Goal: Transaction & Acquisition: Purchase product/service

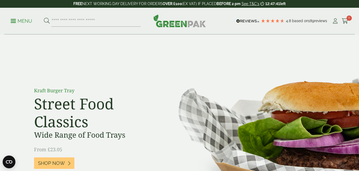
click at [13, 23] on link "Menu" at bounding box center [22, 20] width 22 height 5
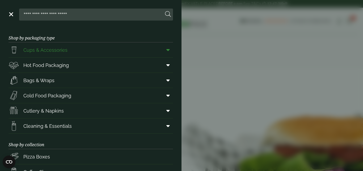
click at [44, 53] on span "Cups & Accessories" at bounding box center [45, 49] width 44 height 7
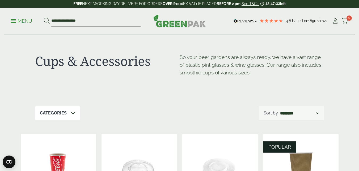
click at [155, 98] on div "Cups & Accessories So your beer gardens are always ready, we have a vast range …" at bounding box center [179, 70] width 289 height 71
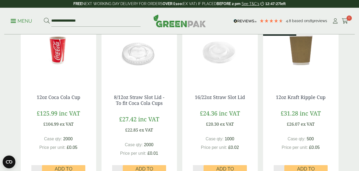
scroll to position [117, 0]
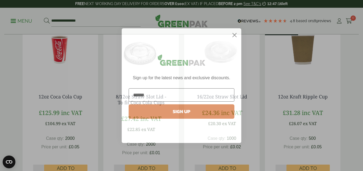
type input "**********"
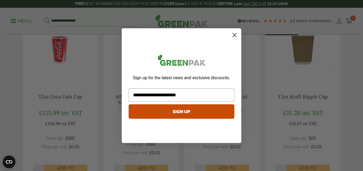
click at [177, 111] on button "SIGN UP" at bounding box center [182, 111] width 106 height 14
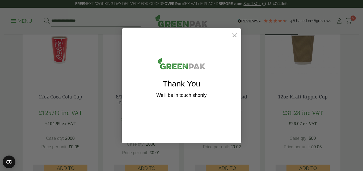
click at [235, 34] on icon "Close dialog" at bounding box center [235, 35] width 4 height 4
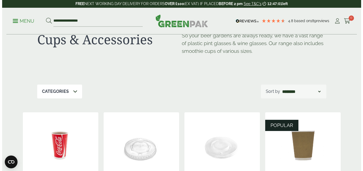
scroll to position [0, 0]
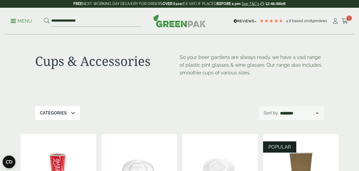
click at [16, 21] on p "Menu" at bounding box center [22, 21] width 22 height 6
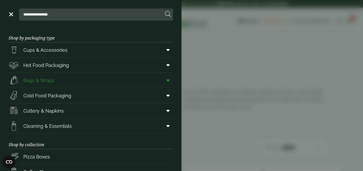
click at [66, 77] on link "Bags & Wraps" at bounding box center [91, 80] width 165 height 15
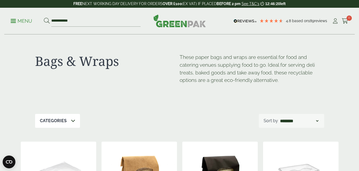
click at [15, 22] on p "Menu" at bounding box center [22, 21] width 22 height 6
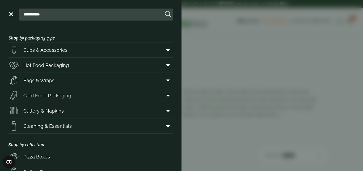
click at [12, 15] on link "Menu" at bounding box center [10, 13] width 5 height 5
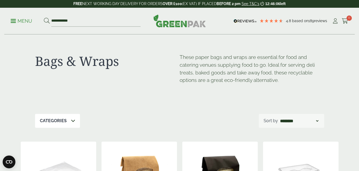
click at [16, 23] on p "Menu" at bounding box center [22, 21] width 22 height 6
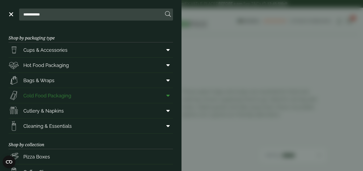
click at [45, 95] on span "Cold Food Packaging" at bounding box center [47, 95] width 48 height 7
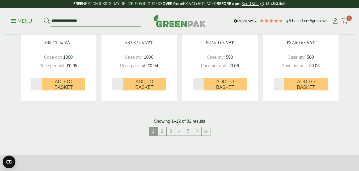
scroll to position [580, 0]
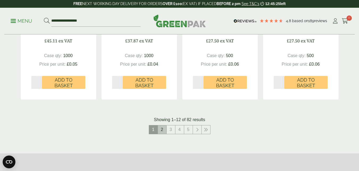
click at [161, 130] on link "2" at bounding box center [162, 129] width 9 height 9
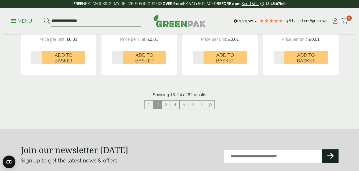
scroll to position [604, 0]
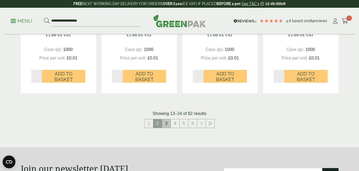
click at [167, 122] on link "3" at bounding box center [166, 123] width 9 height 9
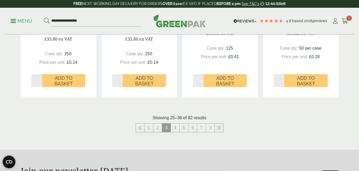
scroll to position [588, 0]
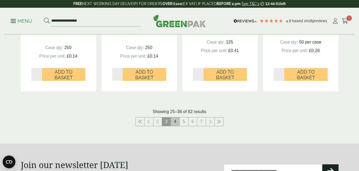
click at [177, 121] on link "4" at bounding box center [175, 121] width 9 height 9
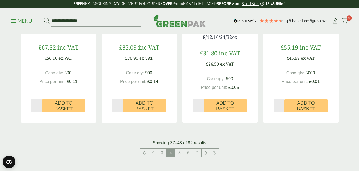
scroll to position [595, 0]
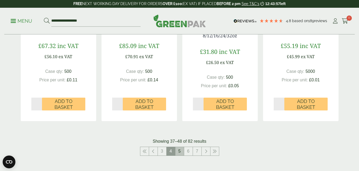
click at [180, 148] on link "5" at bounding box center [180, 151] width 9 height 9
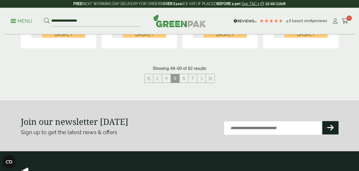
scroll to position [633, 0]
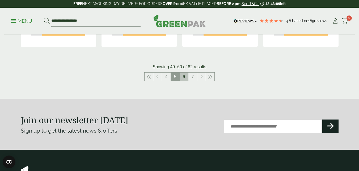
click at [185, 75] on link "6" at bounding box center [184, 76] width 9 height 9
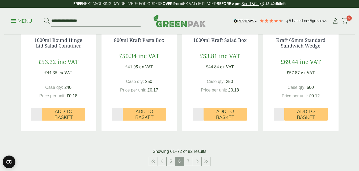
scroll to position [601, 0]
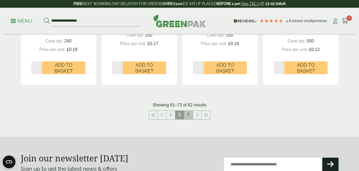
click at [187, 116] on link "7" at bounding box center [188, 114] width 9 height 9
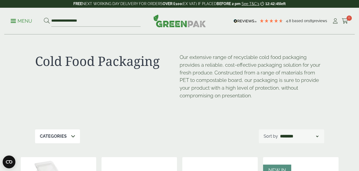
click at [17, 22] on p "Menu" at bounding box center [22, 21] width 22 height 6
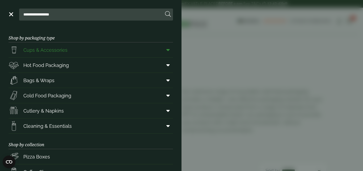
click at [38, 48] on span "Cups & Accessories" at bounding box center [45, 49] width 44 height 7
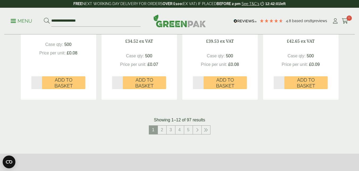
scroll to position [565, 0]
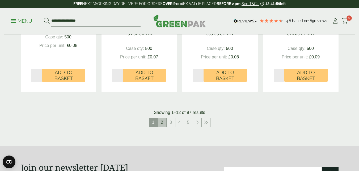
click at [164, 121] on link "2" at bounding box center [162, 122] width 9 height 9
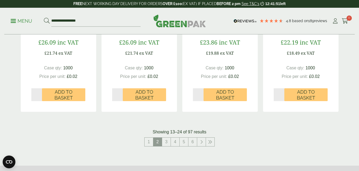
scroll to position [629, 0]
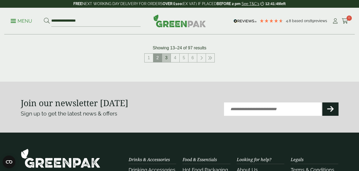
click at [166, 58] on link "3" at bounding box center [166, 57] width 9 height 9
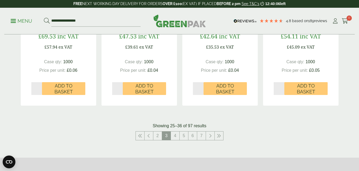
scroll to position [553, 0]
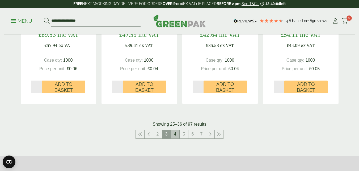
click at [175, 136] on link "4" at bounding box center [175, 134] width 9 height 9
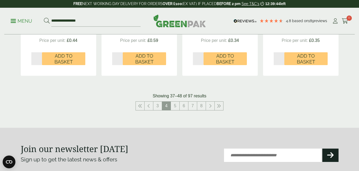
scroll to position [602, 0]
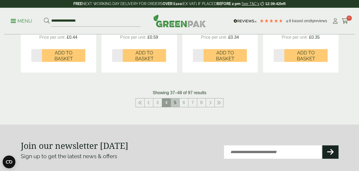
click at [175, 104] on link "5" at bounding box center [175, 102] width 9 height 9
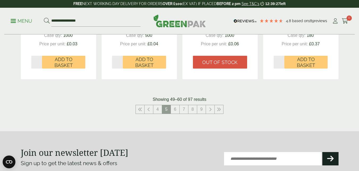
scroll to position [590, 0]
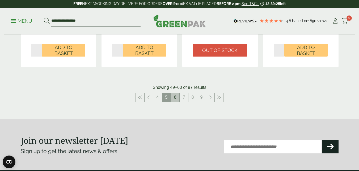
click at [174, 95] on link "6" at bounding box center [175, 97] width 9 height 9
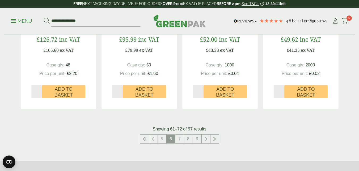
scroll to position [573, 0]
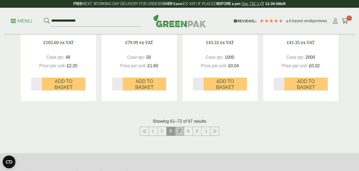
click at [180, 127] on link "7" at bounding box center [180, 131] width 9 height 9
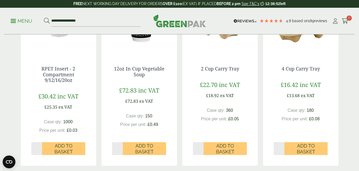
scroll to position [330, 0]
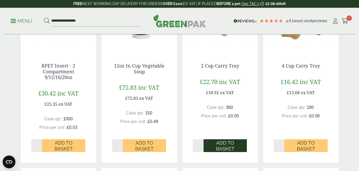
click at [220, 144] on span "Add to Basket" at bounding box center [226, 145] width 36 height 11
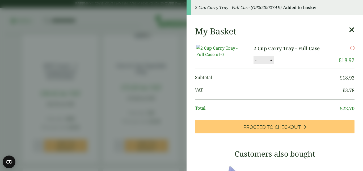
click at [349, 30] on icon at bounding box center [352, 29] width 6 height 7
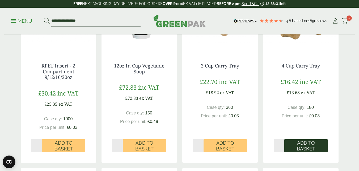
click at [300, 142] on span "Add to Basket" at bounding box center [306, 145] width 36 height 11
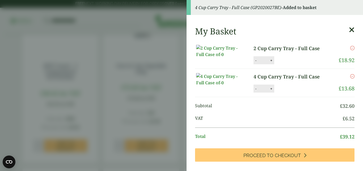
click at [349, 30] on icon at bounding box center [352, 29] width 6 height 7
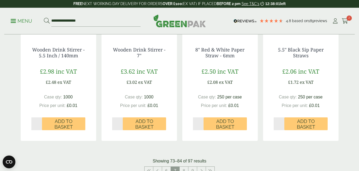
scroll to position [552, 0]
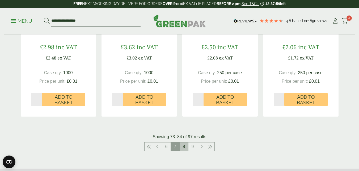
click at [183, 146] on link "8" at bounding box center [184, 146] width 9 height 9
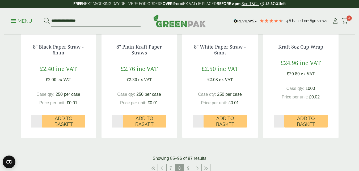
scroll to position [528, 0]
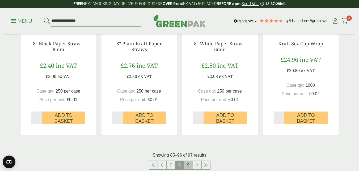
click at [187, 164] on link "9" at bounding box center [188, 164] width 9 height 9
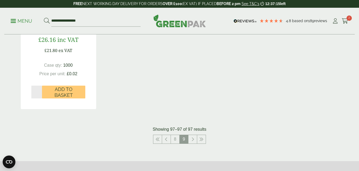
scroll to position [189, 0]
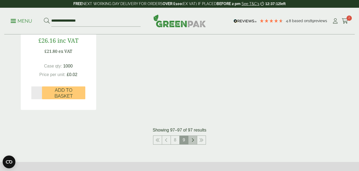
click at [192, 142] on icon at bounding box center [193, 140] width 3 height 4
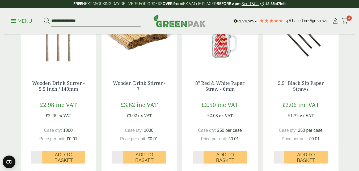
scroll to position [525, 0]
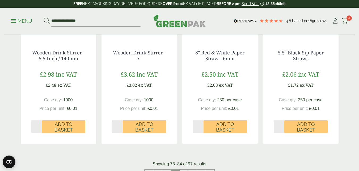
type input "*"
click at [283, 126] on input "*" at bounding box center [279, 126] width 11 height 13
type input "*"
click at [201, 125] on input "*" at bounding box center [198, 126] width 11 height 13
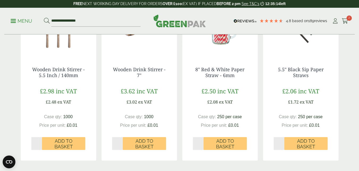
scroll to position [519, 0]
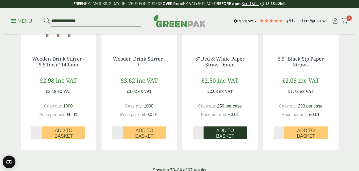
click at [226, 137] on span "Add to Basket" at bounding box center [226, 132] width 36 height 11
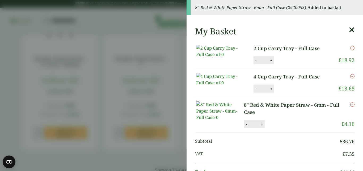
click at [349, 28] on icon at bounding box center [352, 29] width 6 height 7
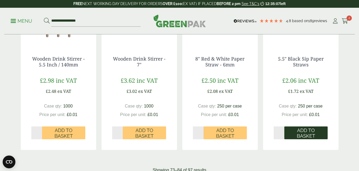
click at [296, 132] on span "Add to Basket" at bounding box center [306, 132] width 36 height 11
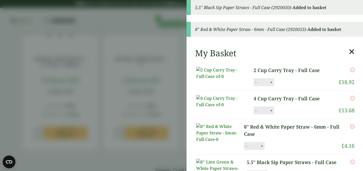
click at [349, 50] on icon at bounding box center [352, 51] width 6 height 7
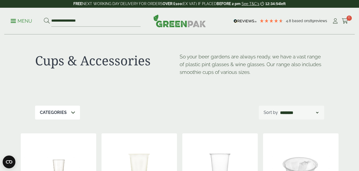
scroll to position [0, 0]
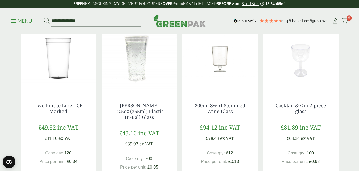
scroll to position [84, 0]
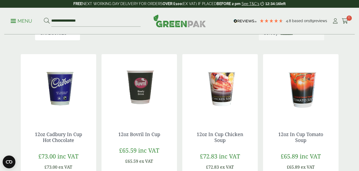
scroll to position [79, 0]
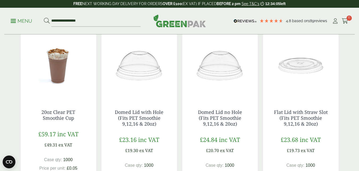
scroll to position [112, 0]
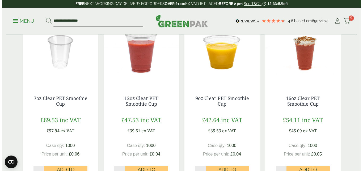
scroll to position [479, 0]
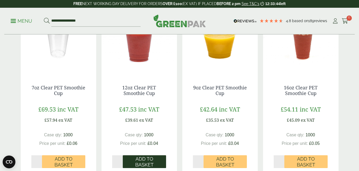
click at [148, 158] on span "Add to Basket" at bounding box center [145, 161] width 36 height 11
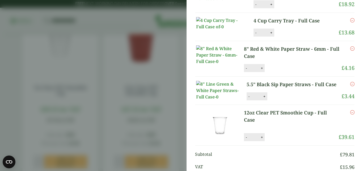
scroll to position [19, 0]
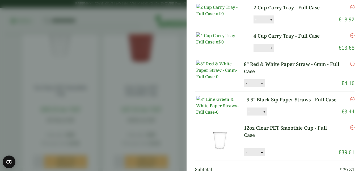
click at [176, 34] on aside "My Basket 2 Cup Carry Tray - Full Case 2 Cup Carry Tray - Full Case quantity - …" at bounding box center [181, 85] width 363 height 171
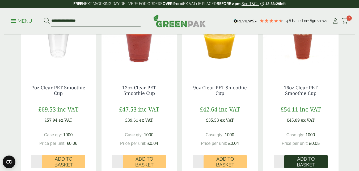
click at [312, 159] on span "Add to Basket" at bounding box center [306, 161] width 36 height 11
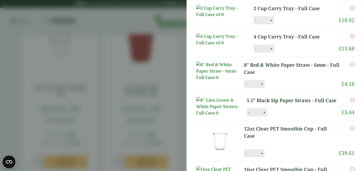
scroll to position [41, 0]
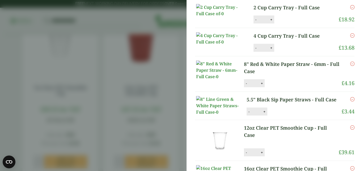
click at [351, 7] on icon "Remove this item" at bounding box center [353, 7] width 4 height 4
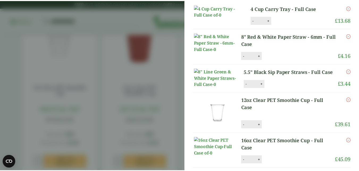
scroll to position [63, 0]
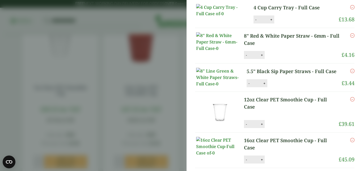
click at [165, 36] on aside "Item removed 16oz Clear PET Smoothie Cup - Full Case (GP212008) - Added to bask…" at bounding box center [181, 85] width 363 height 171
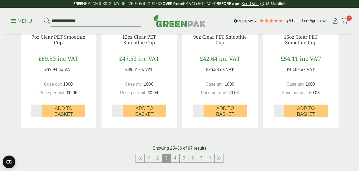
scroll to position [534, 0]
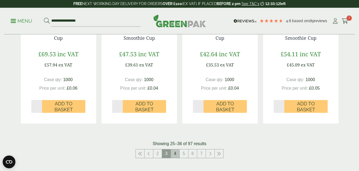
click at [175, 152] on link "4" at bounding box center [175, 153] width 9 height 9
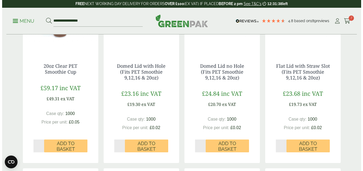
scroll to position [149, 0]
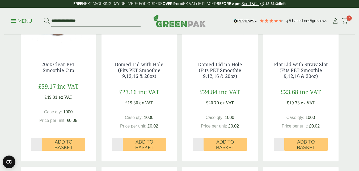
type input "*"
click at [121, 143] on input "*" at bounding box center [117, 144] width 11 height 13
click at [145, 144] on span "Add to Basket" at bounding box center [145, 144] width 36 height 11
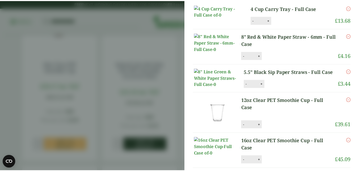
scroll to position [47, 0]
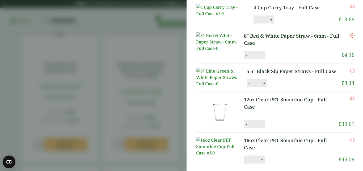
click at [184, 50] on aside "Domed Lid with Hole (Fits PET Smoothie 9,12,16 & 20oz) - Full Case (GP212010) -…" at bounding box center [181, 85] width 363 height 171
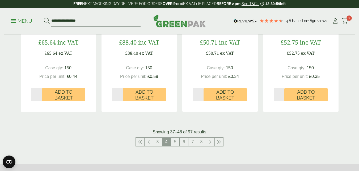
scroll to position [567, 0]
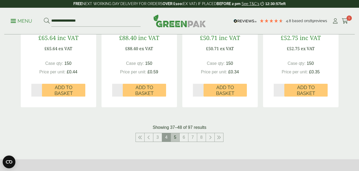
click at [175, 138] on link "5" at bounding box center [175, 137] width 9 height 9
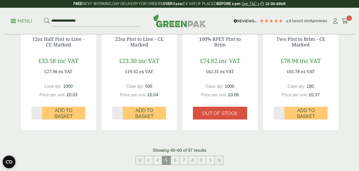
scroll to position [564, 0]
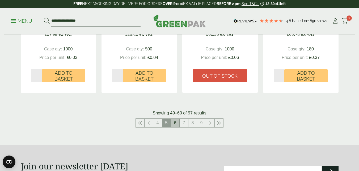
click at [177, 121] on link "6" at bounding box center [175, 122] width 9 height 9
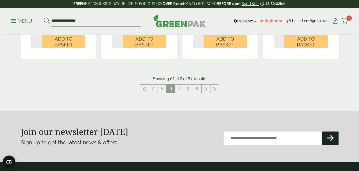
scroll to position [614, 0]
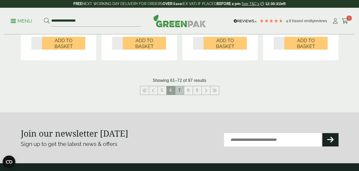
click at [179, 86] on link "7" at bounding box center [180, 90] width 9 height 9
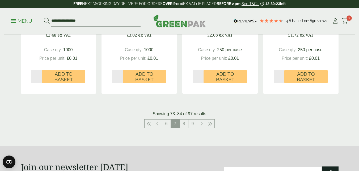
scroll to position [599, 0]
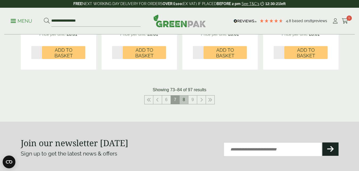
click at [183, 101] on link "8" at bounding box center [184, 99] width 9 height 9
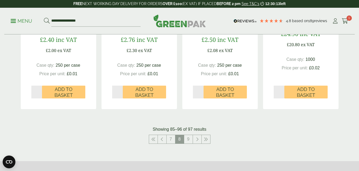
scroll to position [600, 0]
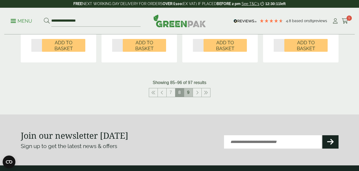
click at [187, 94] on link "9" at bounding box center [188, 92] width 9 height 9
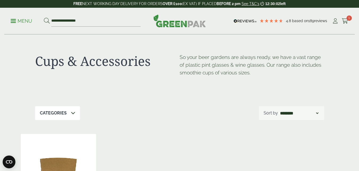
click at [21, 22] on p "Menu" at bounding box center [22, 21] width 22 height 6
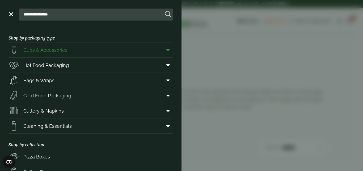
click at [35, 49] on span "Cups & Accessories" at bounding box center [45, 49] width 44 height 7
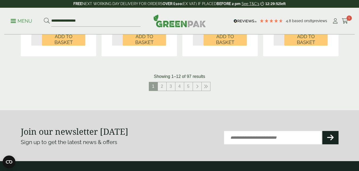
scroll to position [602, 0]
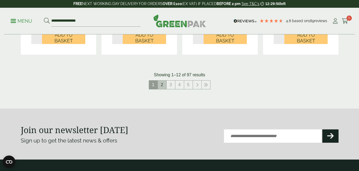
click at [162, 82] on link "2" at bounding box center [162, 84] width 9 height 9
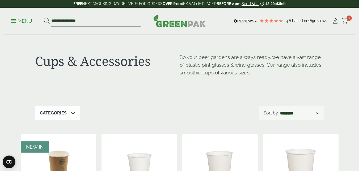
click at [15, 22] on link "Menu" at bounding box center [22, 20] width 22 height 5
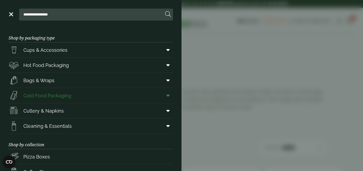
click at [51, 94] on span "Cold Food Packaging" at bounding box center [47, 95] width 48 height 7
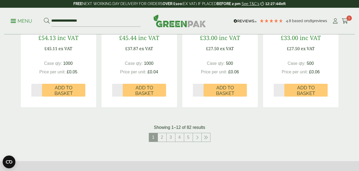
scroll to position [571, 0]
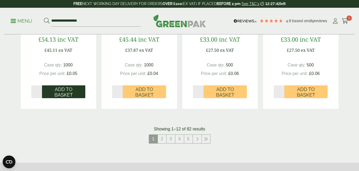
click at [70, 95] on span "Add to Basket" at bounding box center [64, 91] width 36 height 11
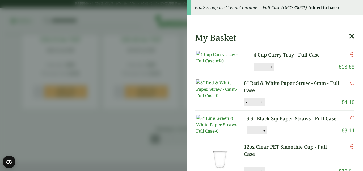
click at [349, 36] on icon at bounding box center [352, 35] width 6 height 7
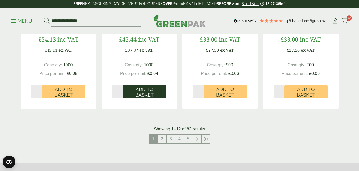
click at [142, 95] on span "Add to Basket" at bounding box center [145, 91] width 36 height 11
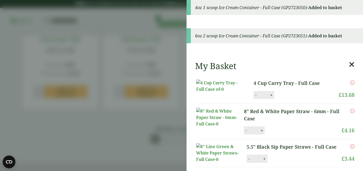
click at [349, 65] on icon at bounding box center [352, 64] width 6 height 7
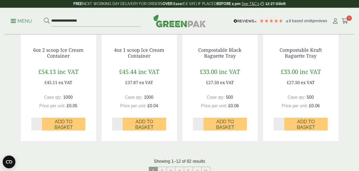
scroll to position [554, 0]
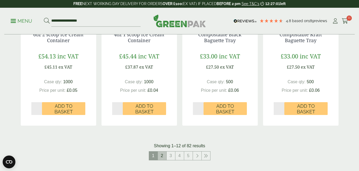
click at [163, 155] on link "2" at bounding box center [162, 155] width 9 height 9
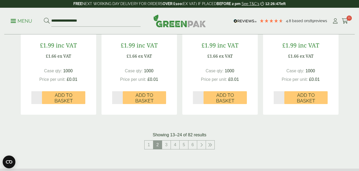
scroll to position [586, 0]
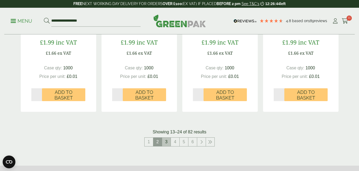
click at [167, 142] on link "3" at bounding box center [166, 141] width 9 height 9
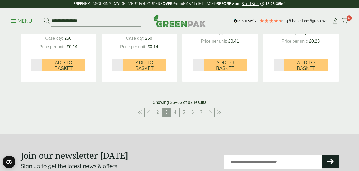
scroll to position [618, 0]
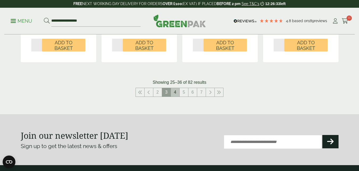
click at [175, 93] on link "4" at bounding box center [175, 92] width 9 height 9
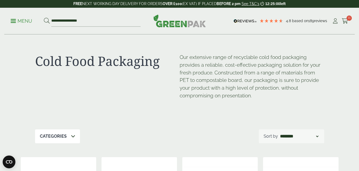
click at [14, 22] on link "Menu" at bounding box center [22, 20] width 22 height 5
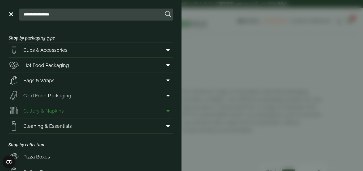
click at [42, 110] on span "Cutlery & Napkins" at bounding box center [43, 110] width 40 height 7
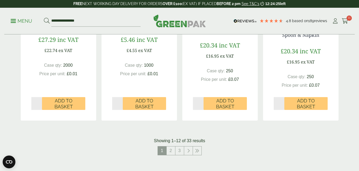
scroll to position [582, 0]
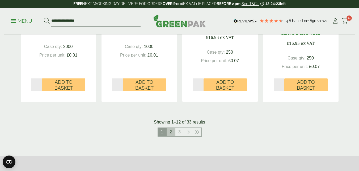
click at [170, 133] on link "2" at bounding box center [171, 131] width 9 height 9
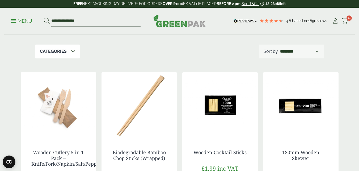
scroll to position [42, 0]
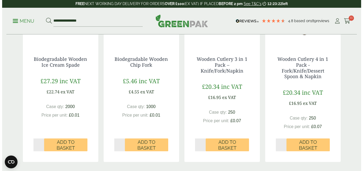
scroll to position [521, 0]
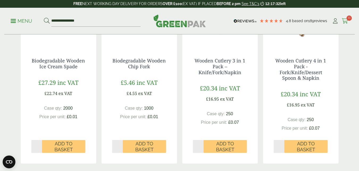
click at [348, 19] on span "11" at bounding box center [349, 17] width 5 height 5
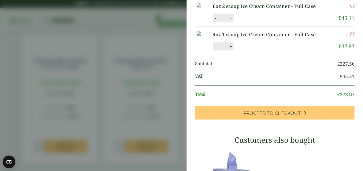
scroll to position [225, 0]
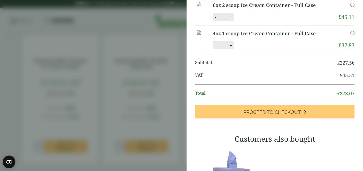
click at [255, 9] on link "6oz 2 scoop Ice Cream Container - Full Case" at bounding box center [270, 5] width 114 height 7
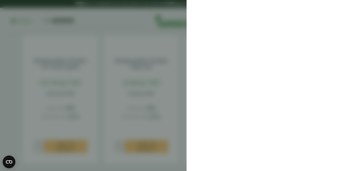
scroll to position [0, 0]
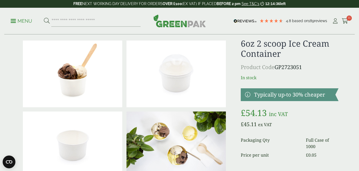
scroll to position [11, 0]
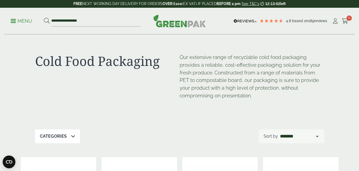
click at [15, 21] on span at bounding box center [13, 20] width 5 height 1
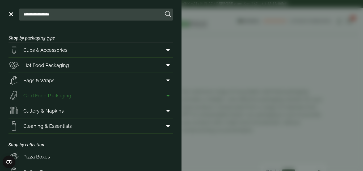
click at [38, 95] on span "Cold Food Packaging" at bounding box center [47, 95] width 48 height 7
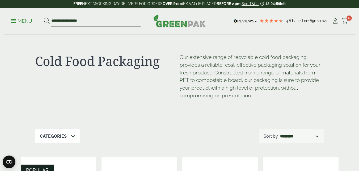
click at [12, 22] on link "Menu" at bounding box center [22, 20] width 22 height 5
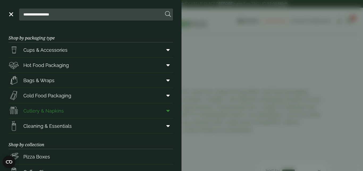
click at [43, 111] on span "Cutlery & Napkins" at bounding box center [43, 110] width 40 height 7
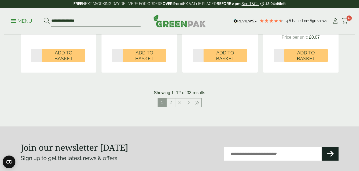
scroll to position [614, 0]
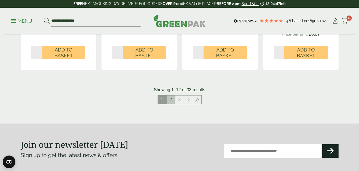
click at [169, 99] on link "2" at bounding box center [171, 99] width 9 height 9
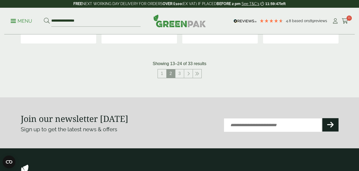
scroll to position [636, 0]
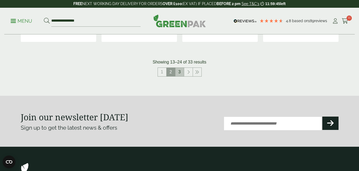
click at [179, 72] on link "3" at bounding box center [180, 72] width 9 height 9
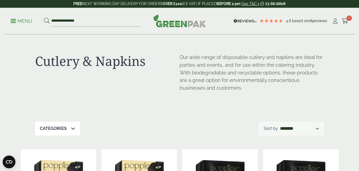
click at [13, 20] on p "Menu" at bounding box center [22, 21] width 22 height 6
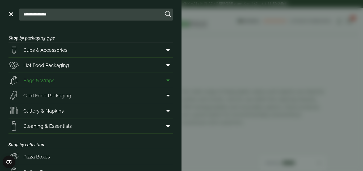
click at [47, 81] on span "Bags & Wraps" at bounding box center [38, 80] width 31 height 7
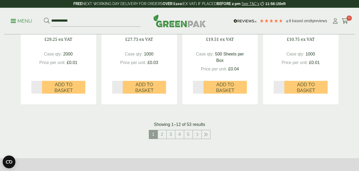
scroll to position [596, 0]
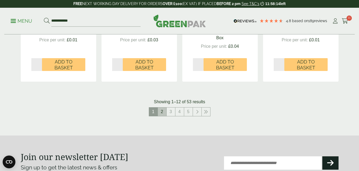
click at [164, 111] on link "2" at bounding box center [162, 111] width 9 height 9
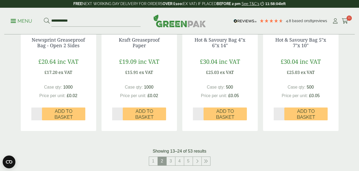
scroll to position [607, 0]
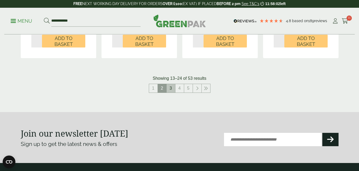
click at [171, 88] on link "3" at bounding box center [171, 88] width 9 height 9
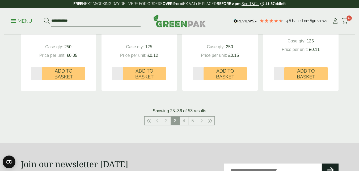
scroll to position [585, 0]
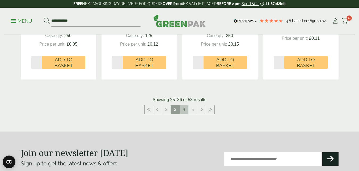
click at [184, 111] on link "4" at bounding box center [184, 109] width 9 height 9
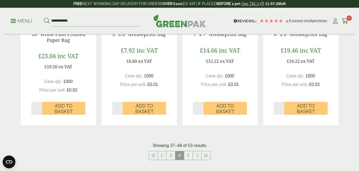
scroll to position [585, 0]
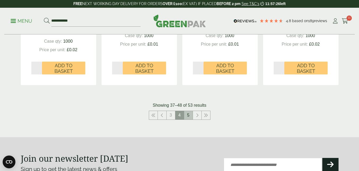
click at [188, 115] on link "5" at bounding box center [188, 115] width 9 height 9
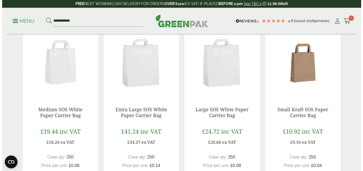
scroll to position [287, 0]
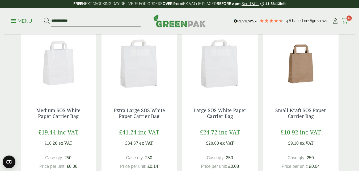
click at [347, 20] on icon at bounding box center [345, 20] width 7 height 5
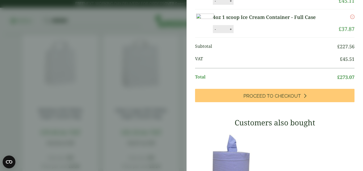
scroll to position [242, 0]
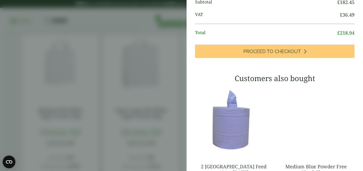
scroll to position [263, 0]
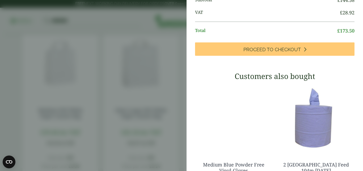
scroll to position [360, 0]
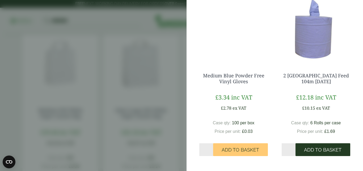
click at [319, 151] on span "Add to Basket" at bounding box center [323, 150] width 38 height 6
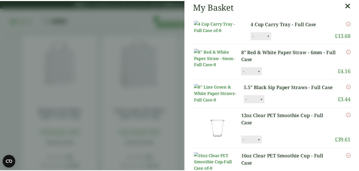
scroll to position [0, 0]
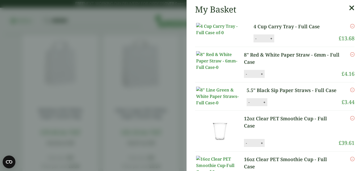
click at [349, 8] on icon at bounding box center [352, 7] width 6 height 7
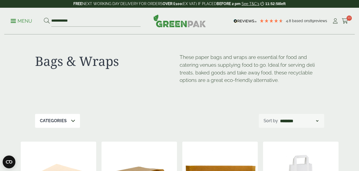
click at [14, 21] on p "Menu" at bounding box center [22, 21] width 22 height 6
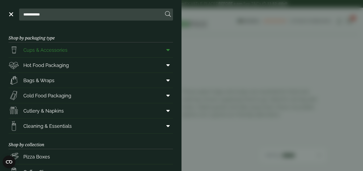
click at [49, 50] on span "Cups & Accessories" at bounding box center [45, 49] width 44 height 7
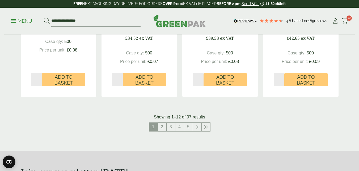
scroll to position [563, 0]
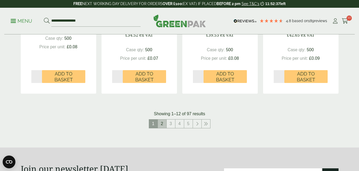
click at [163, 123] on link "2" at bounding box center [162, 123] width 9 height 9
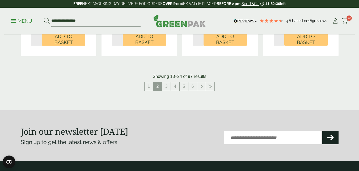
scroll to position [598, 0]
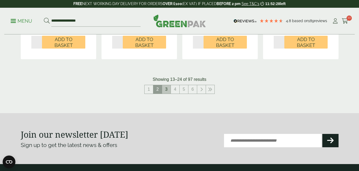
click at [166, 89] on link "3" at bounding box center [166, 89] width 9 height 9
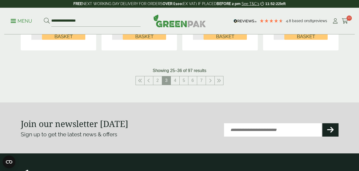
scroll to position [619, 0]
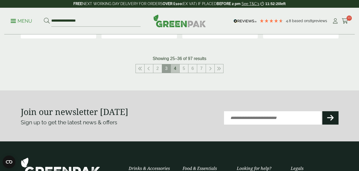
click at [175, 69] on link "4" at bounding box center [175, 68] width 9 height 9
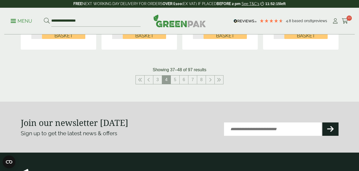
scroll to position [629, 0]
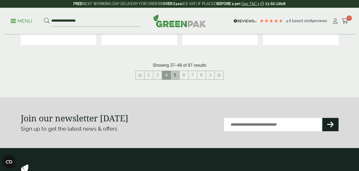
click at [175, 76] on link "5" at bounding box center [175, 75] width 9 height 9
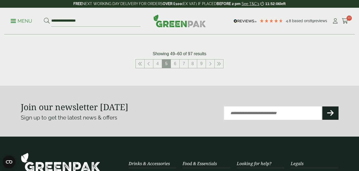
scroll to position [628, 0]
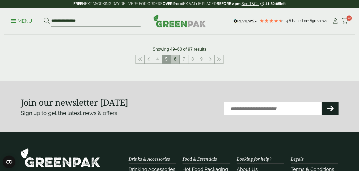
click at [176, 59] on link "6" at bounding box center [175, 59] width 9 height 9
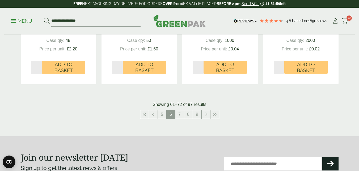
scroll to position [596, 0]
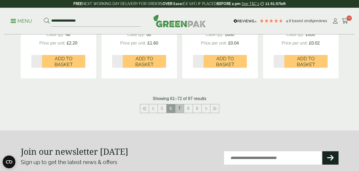
click at [180, 104] on link "7" at bounding box center [180, 108] width 9 height 9
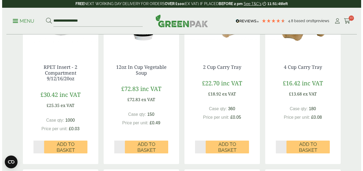
scroll to position [330, 0]
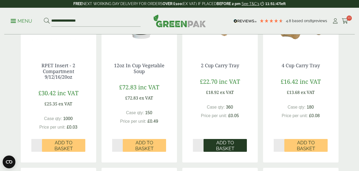
click at [220, 142] on span "Add to Basket" at bounding box center [226, 144] width 36 height 11
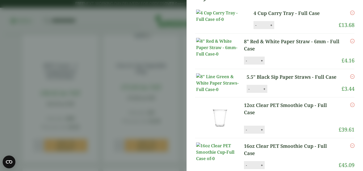
scroll to position [12, 0]
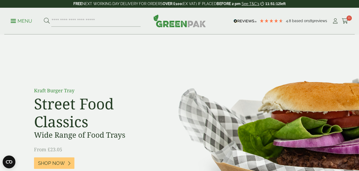
click at [165, 24] on img at bounding box center [180, 20] width 53 height 13
click at [347, 20] on icon at bounding box center [345, 20] width 7 height 5
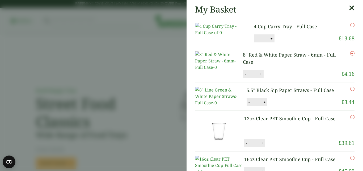
click at [300, 25] on link "4 Cup Carry Tray - Full Case" at bounding box center [285, 26] width 63 height 6
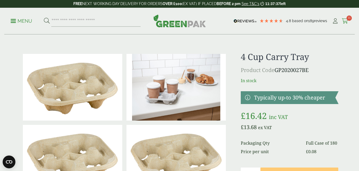
click at [348, 21] on icon at bounding box center [345, 20] width 7 height 5
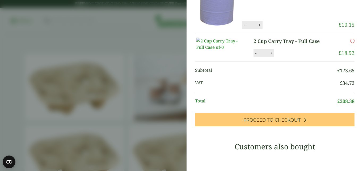
scroll to position [273, 0]
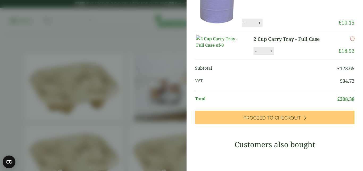
click at [294, 43] on link "2 Cup Carry Tray - Full Case" at bounding box center [292, 38] width 76 height 7
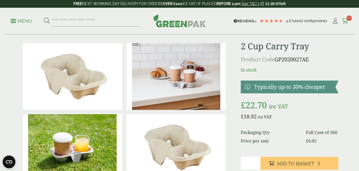
click at [348, 20] on span "11" at bounding box center [349, 17] width 5 height 5
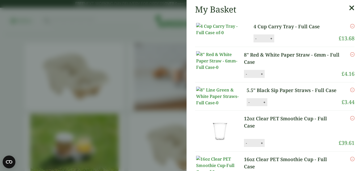
click at [235, 36] on img at bounding box center [220, 29] width 48 height 13
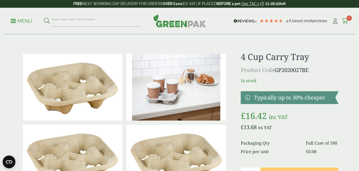
click at [344, 22] on icon at bounding box center [345, 20] width 7 height 5
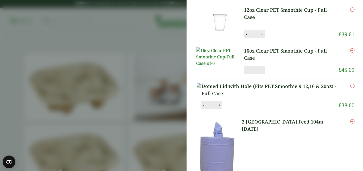
scroll to position [124, 0]
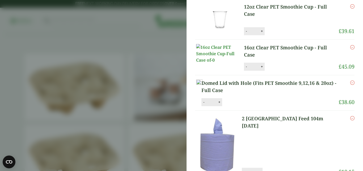
click at [295, 18] on link "12oz Clear PET Smoothie Cup - Full Case" at bounding box center [291, 10] width 95 height 14
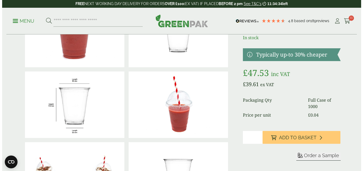
scroll to position [64, 0]
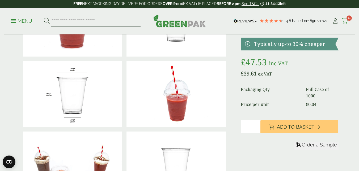
click at [346, 20] on icon at bounding box center [345, 20] width 7 height 5
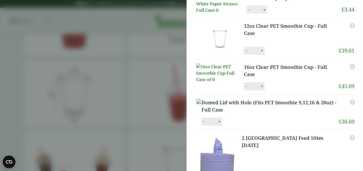
scroll to position [93, 0]
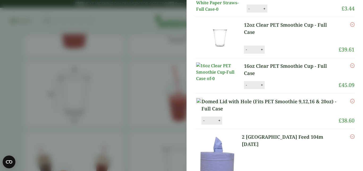
click at [288, 77] on link "16oz Clear PET Smoothie Cup - Full Case" at bounding box center [291, 69] width 95 height 14
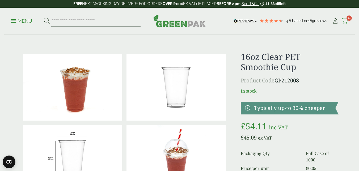
click at [343, 19] on icon at bounding box center [345, 20] width 7 height 5
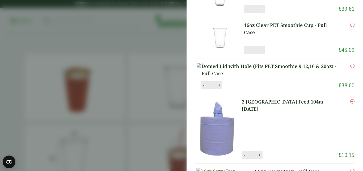
scroll to position [135, 0]
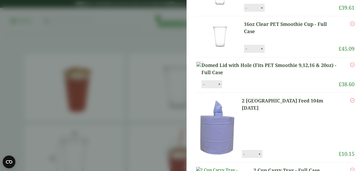
click at [292, 76] on link "Domed Lid with Hole (Fits PET Smoothie 9,12,16 & 20oz) - Full Case" at bounding box center [270, 68] width 137 height 14
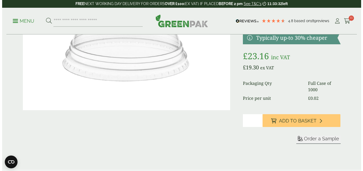
scroll to position [53, 0]
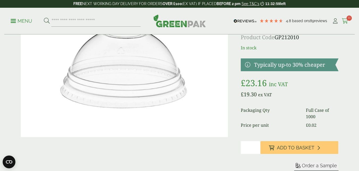
click at [347, 22] on icon at bounding box center [345, 20] width 7 height 5
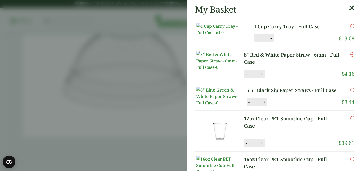
click at [304, 65] on link "8" Red & White Paper Straw - 6mm - Full Case" at bounding box center [293, 58] width 98 height 14
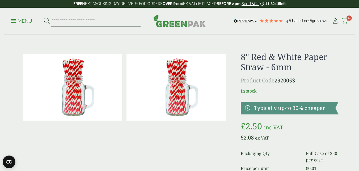
click at [350, 20] on span "11" at bounding box center [349, 17] width 5 height 5
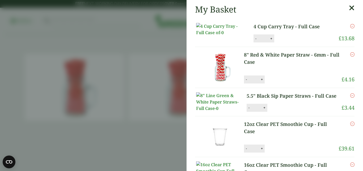
click at [250, 99] on link "5.5" Black Sip Paper Straws - Full Case" at bounding box center [293, 95] width 93 height 7
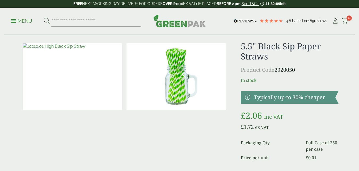
scroll to position [11, 0]
click at [348, 19] on span "11" at bounding box center [349, 17] width 5 height 5
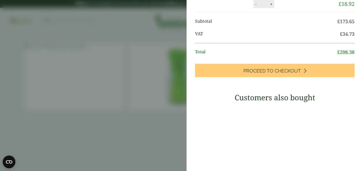
scroll to position [327, 0]
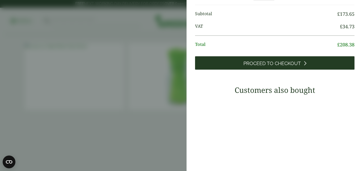
click at [279, 66] on span "Proceed to Checkout" at bounding box center [272, 63] width 57 height 6
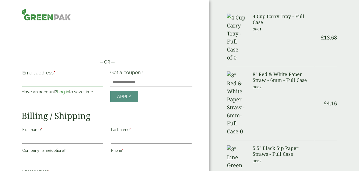
click at [78, 84] on input "Email address *" at bounding box center [62, 82] width 81 height 9
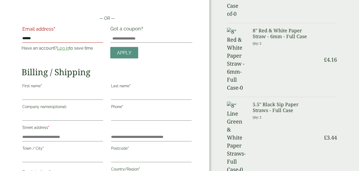
scroll to position [43, 0]
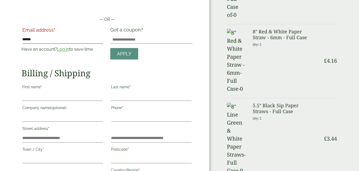
click at [46, 39] on input "******" at bounding box center [62, 39] width 81 height 9
type input "**********"
click at [59, 94] on input "First name *" at bounding box center [62, 96] width 81 height 9
type input "*****"
type input "******"
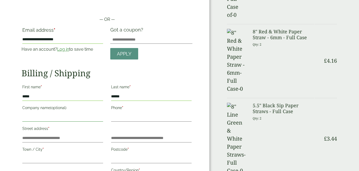
click at [37, 115] on input "Company name (optional)" at bounding box center [62, 117] width 81 height 9
type input "**********"
click at [124, 117] on input "Phone *" at bounding box center [151, 117] width 81 height 9
type input "**********"
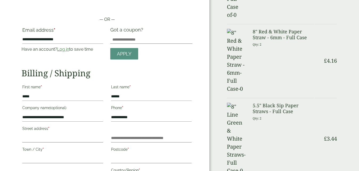
click at [89, 140] on input "Street address *" at bounding box center [62, 138] width 81 height 9
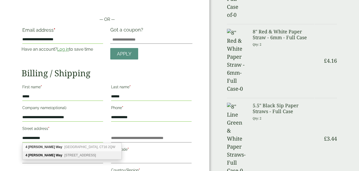
click at [77, 156] on div "4 Parfitt Way Woking, GU21 5GP" at bounding box center [72, 155] width 99 height 8
type input "**********"
type input "******"
type input "********"
type input "******"
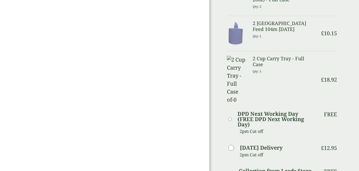
scroll to position [351, 0]
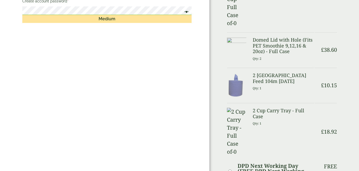
scroll to position [318, 0]
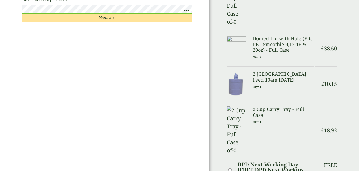
drag, startPoint x: 359, startPoint y: 101, endPoint x: 359, endPoint y: 110, distance: 9.1
click at [359, 110] on div "Order Summary Item Ammount 4 Cup Carry Tray - Full Case Qty: 1 £ 13.68 8" Red &…" at bounding box center [285, 76] width 150 height 740
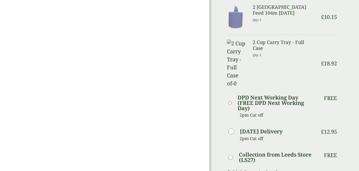
scroll to position [389, 0]
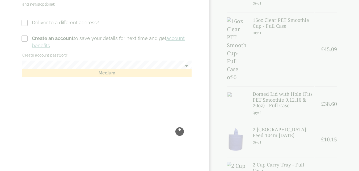
scroll to position [269, 0]
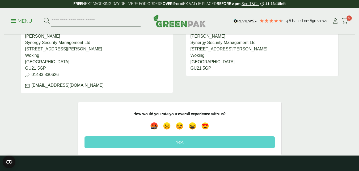
scroll to position [346, 0]
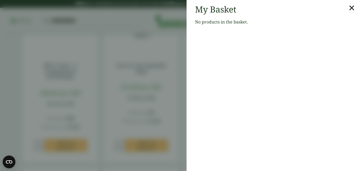
click at [350, 6] on icon at bounding box center [352, 7] width 6 height 7
